Goal: Transaction & Acquisition: Subscribe to service/newsletter

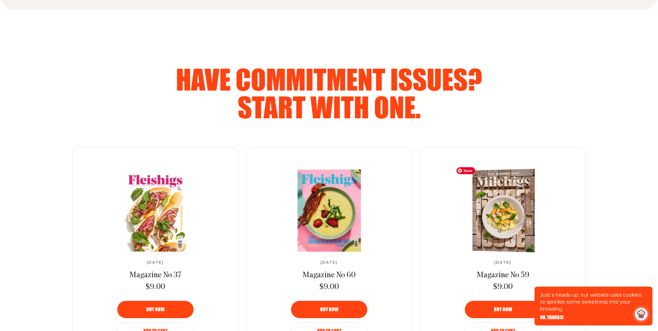
scroll to position [1041, 0]
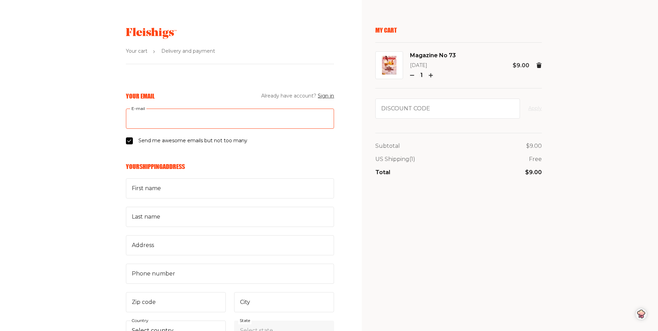
click at [192, 123] on input "E-mail" at bounding box center [230, 119] width 208 height 20
type input "robru123@aol.com"
type input "susan"
type input "brunell"
type input "101 barry road - unit 3A"
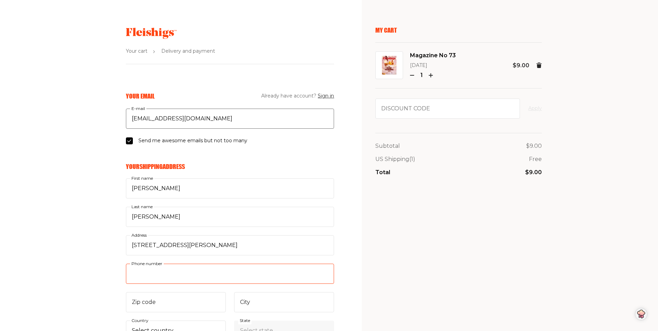
type input "5087533144"
type input "01609"
type input "worcester"
select select "US"
select select "Massachusetts"
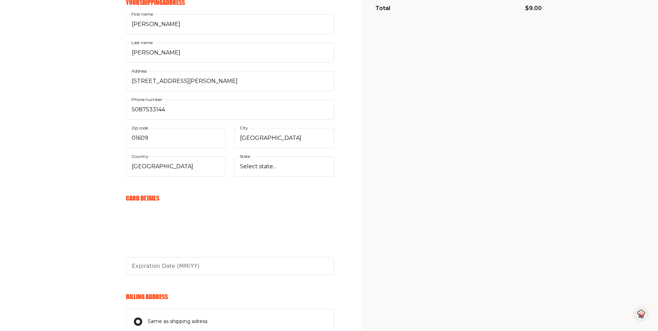
scroll to position [173, 0]
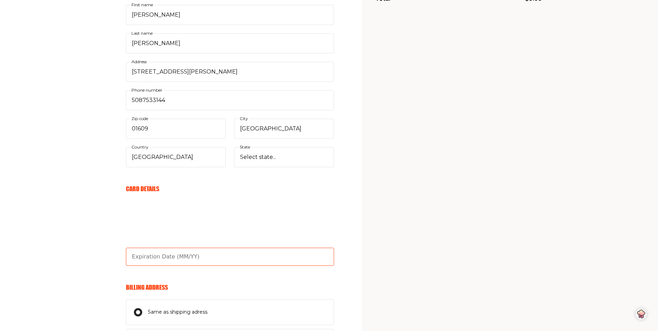
type input "08/30"
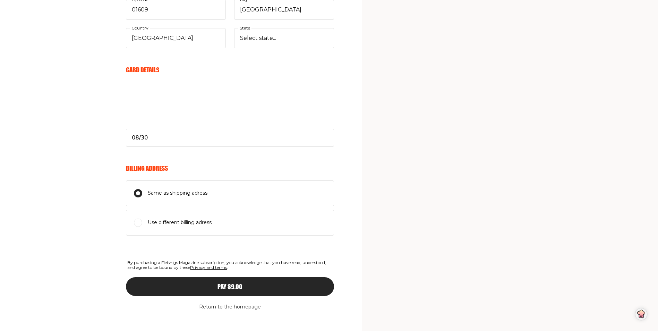
scroll to position [300, 0]
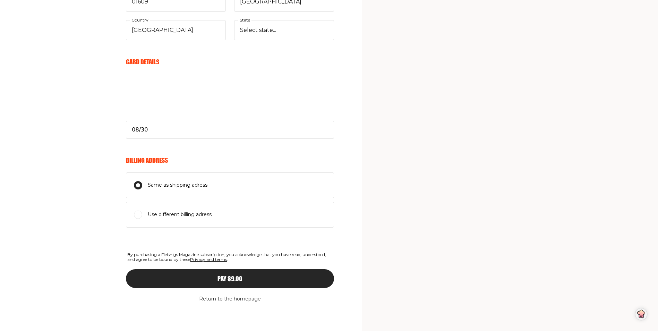
click at [276, 279] on div "Pay $9.00" at bounding box center [230, 278] width 180 height 6
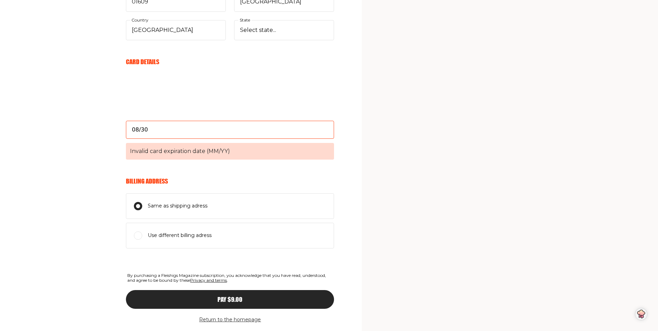
click at [235, 151] on span "Invalid card expiration date (MM/YY)" at bounding box center [230, 151] width 208 height 17
click at [235, 139] on input "08/30" at bounding box center [230, 130] width 208 height 18
click at [184, 130] on input "08/30" at bounding box center [230, 130] width 208 height 18
click at [244, 146] on span "Invalid card expiration date (MM/YY)" at bounding box center [230, 151] width 208 height 17
click at [244, 139] on input "08/30" at bounding box center [230, 130] width 208 height 18
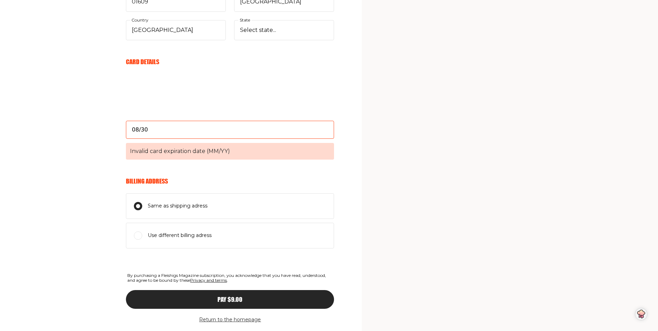
click at [235, 151] on span "Invalid card expiration date (MM/YY)" at bounding box center [230, 151] width 208 height 17
click at [235, 139] on input "08/30" at bounding box center [230, 130] width 208 height 18
click at [225, 151] on span "Invalid card expiration date (MM/YY)" at bounding box center [230, 151] width 208 height 17
click at [225, 139] on input "08/30" at bounding box center [230, 130] width 208 height 18
click at [169, 149] on span "Invalid card expiration date (MM/YY)" at bounding box center [230, 151] width 208 height 17
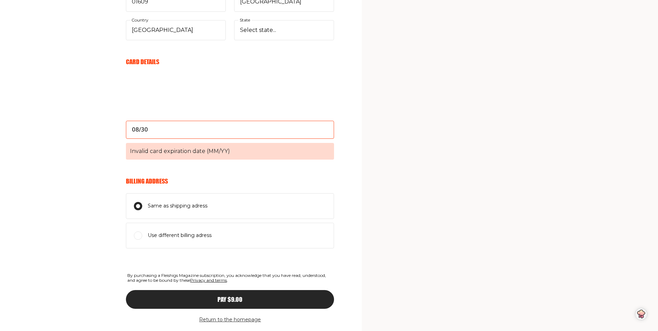
click at [169, 139] on input "08/30" at bounding box center [230, 130] width 208 height 18
click at [176, 132] on input "08/30" at bounding box center [230, 130] width 208 height 18
click at [243, 150] on span "Invalid card expiration date (MM/YY)" at bounding box center [230, 151] width 208 height 17
click at [243, 139] on input "08/30" at bounding box center [230, 130] width 208 height 18
click at [183, 151] on span "Invalid card expiration date (MM/YY)" at bounding box center [230, 151] width 208 height 17
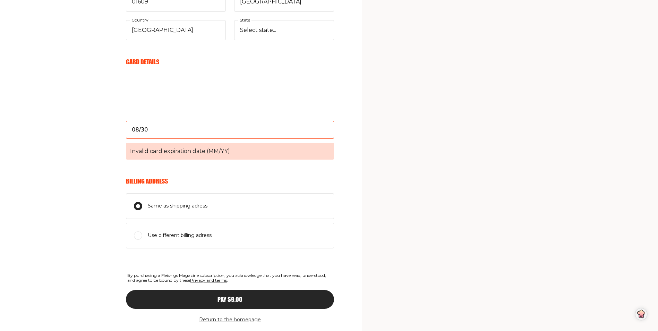
click at [183, 139] on input "08/30" at bounding box center [230, 130] width 208 height 18
click at [170, 148] on span "Invalid card expiration date (MM/YY)" at bounding box center [230, 151] width 208 height 17
click at [170, 139] on input "08/30" at bounding box center [230, 130] width 208 height 18
click at [169, 136] on input "08/30" at bounding box center [230, 130] width 208 height 18
click at [126, 290] on button "Pay $9.00" at bounding box center [230, 299] width 208 height 19
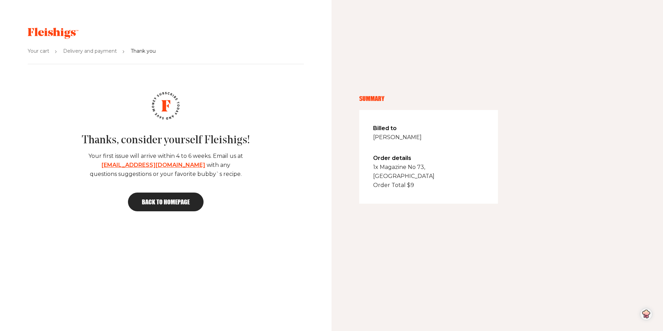
click at [187, 202] on span "Back to homepage" at bounding box center [166, 202] width 48 height 6
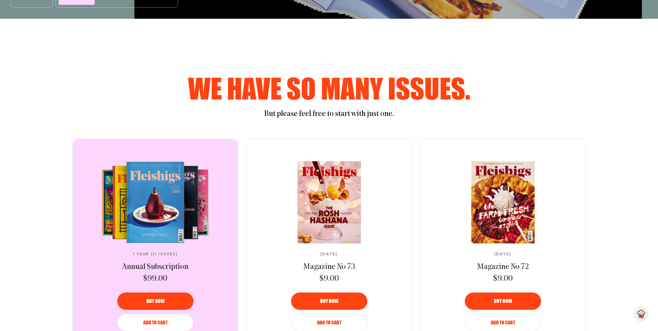
scroll to position [347, 0]
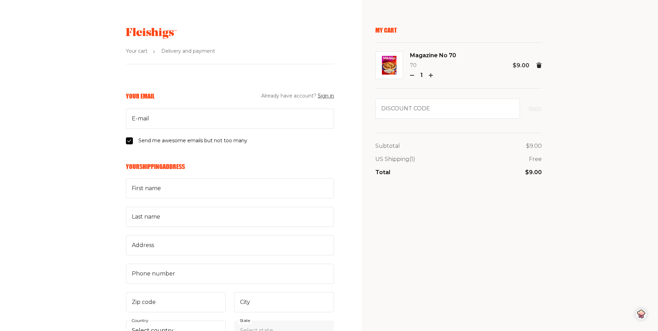
click at [237, 129] on fieldset "Your Email Already have account? Sign in E-mail Send me awesome emails but not …" at bounding box center [230, 118] width 208 height 53
click at [236, 124] on input "E-mail" at bounding box center [230, 119] width 208 height 20
type input "robru123@aol.com"
type input "susan"
type input "brunell"
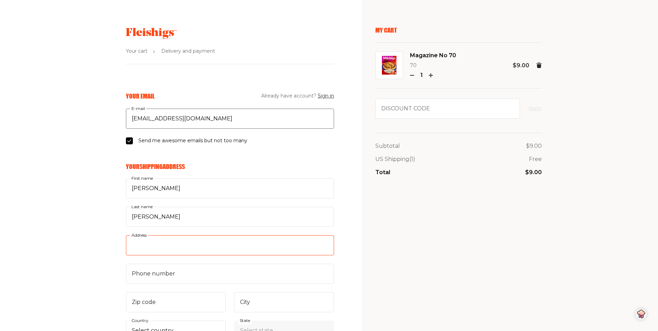
type input "101 barry road - unit 3A"
type input "5087533144"
type input "01609"
type input "worcester"
select select "US"
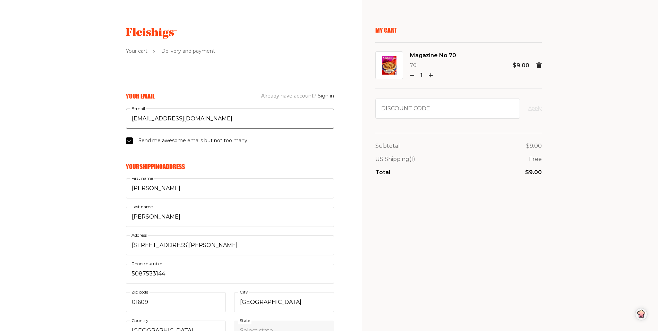
type input "08/30"
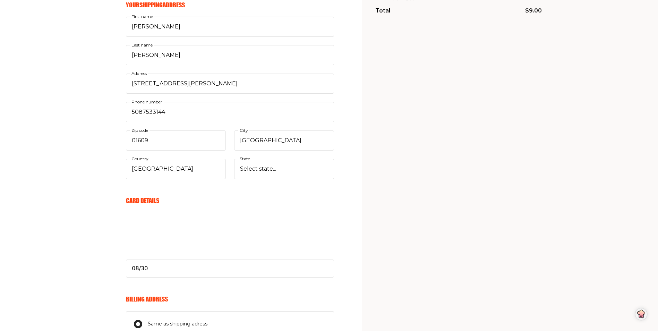
scroll to position [173, 0]
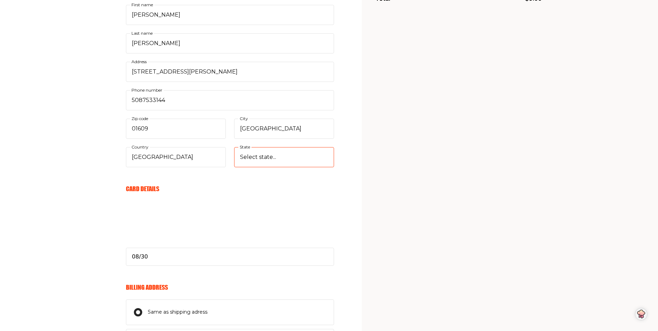
click at [309, 157] on select "Select state... Alabama Alaska American Samoa Arizona Arkansas California Color…" at bounding box center [284, 157] width 100 height 20
select select "Massachusetts"
click at [234, 147] on select "Select state... Alabama Alaska American Samoa Arizona Arkansas California Color…" at bounding box center [284, 157] width 100 height 20
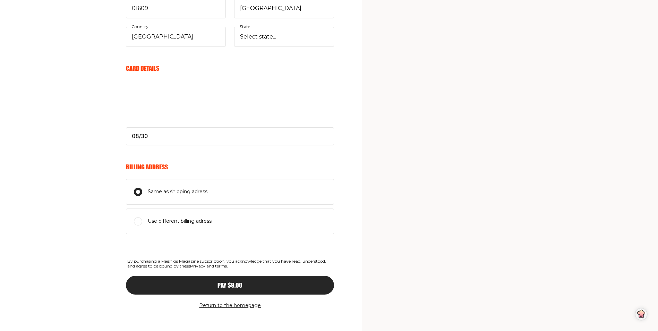
scroll to position [300, 0]
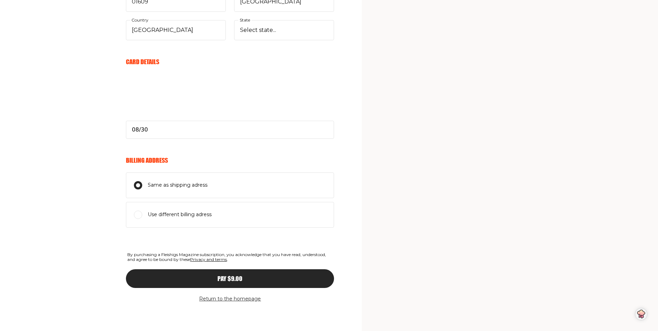
click at [292, 282] on button "Pay $9.00" at bounding box center [230, 278] width 208 height 19
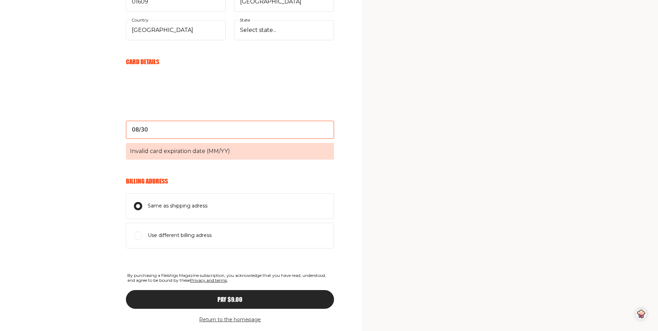
click at [233, 123] on input "08/30" at bounding box center [230, 130] width 208 height 18
click at [221, 125] on input "08/30" at bounding box center [230, 130] width 208 height 18
click at [254, 163] on form "Your Email Already have account? Sign in robru123@aol.com E-mail Send me awesom…" at bounding box center [230, 71] width 208 height 560
click at [179, 133] on input "08/30" at bounding box center [230, 130] width 208 height 18
click at [184, 134] on input "08/30" at bounding box center [230, 130] width 208 height 18
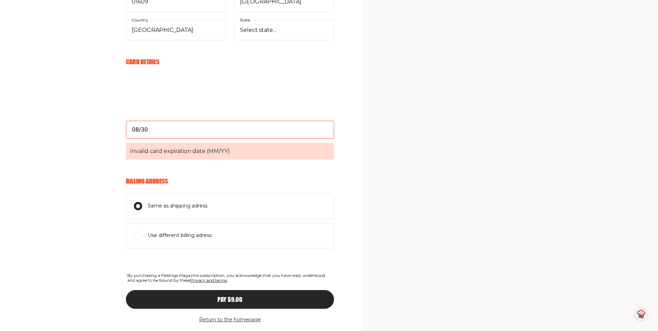
click at [186, 130] on input "08/30" at bounding box center [230, 130] width 208 height 18
click at [292, 181] on h6 "Billing Address" at bounding box center [230, 181] width 208 height 8
click at [173, 132] on input "08/30" at bounding box center [230, 130] width 208 height 18
click at [269, 171] on form "Your Email Already have account? Sign in robru123@aol.com E-mail Send me awesom…" at bounding box center [230, 71] width 208 height 560
click at [238, 152] on span "Invalid card expiration date (MM/YY)" at bounding box center [230, 151] width 208 height 17
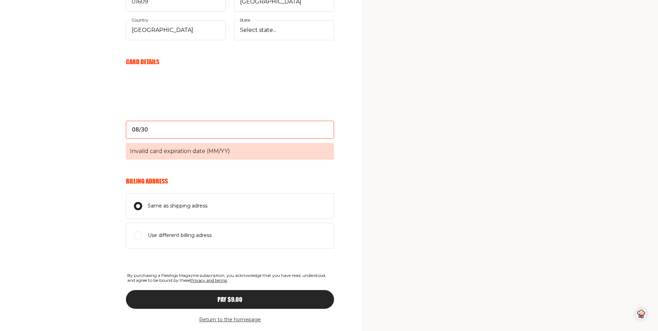
click at [238, 139] on input "08/30" at bounding box center [230, 130] width 208 height 18
click at [235, 146] on span "Invalid card expiration date (MM/YY)" at bounding box center [230, 151] width 208 height 17
click at [235, 139] on input "08/30" at bounding box center [230, 130] width 208 height 18
click at [225, 135] on input "08/30" at bounding box center [230, 130] width 208 height 18
click at [177, 123] on input "08/30" at bounding box center [230, 130] width 208 height 18
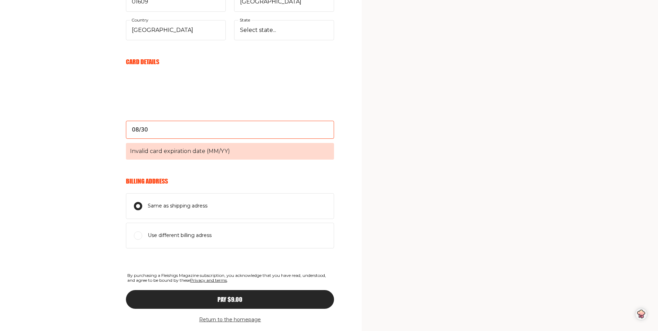
click at [166, 137] on input "08/30" at bounding box center [230, 130] width 208 height 18
click at [126, 290] on button "Pay $9.00" at bounding box center [230, 299] width 208 height 19
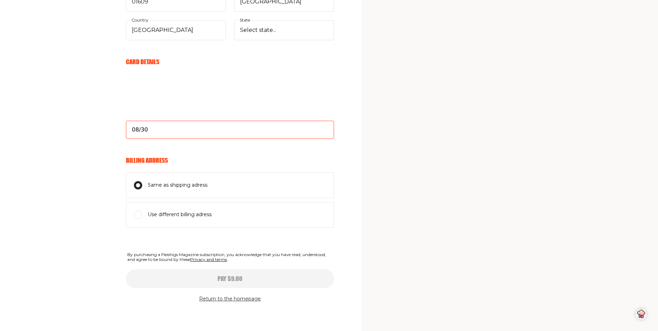
select select
type input "08/30"
select select
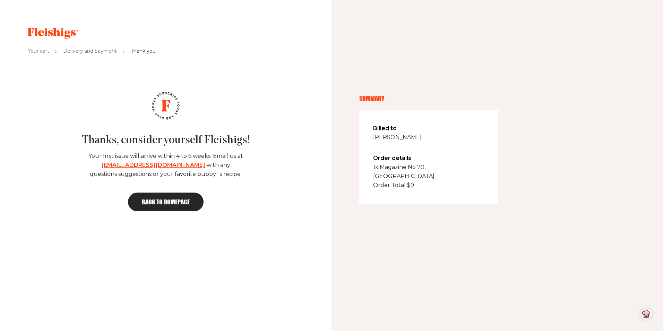
click at [171, 204] on span "Back to homepage" at bounding box center [166, 202] width 48 height 6
